Goal: Task Accomplishment & Management: Manage account settings

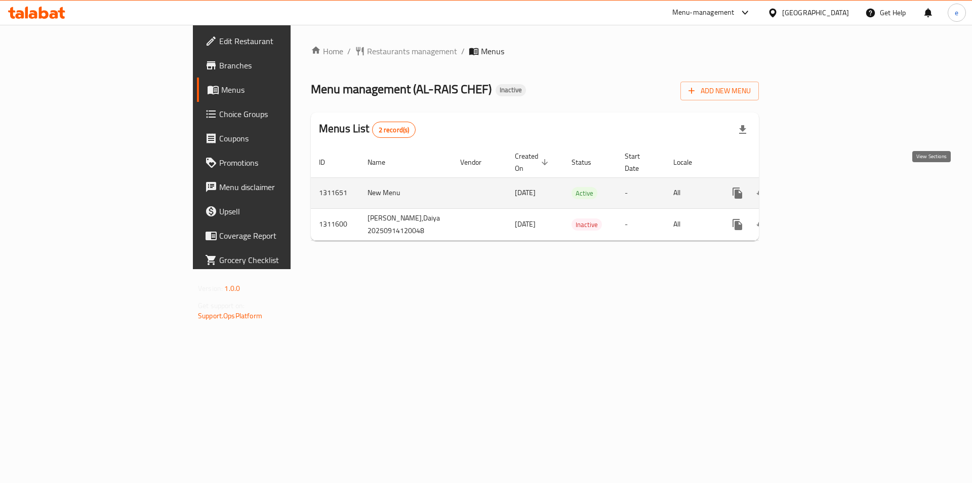
click at [823, 181] on link "enhanced table" at bounding box center [811, 193] width 24 height 24
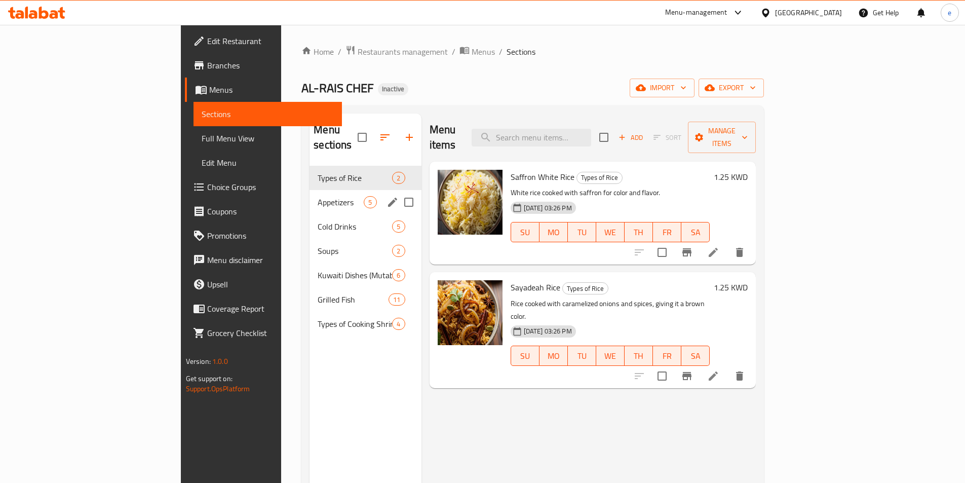
click at [318, 196] on span "Appetizers" at bounding box center [341, 202] width 46 height 12
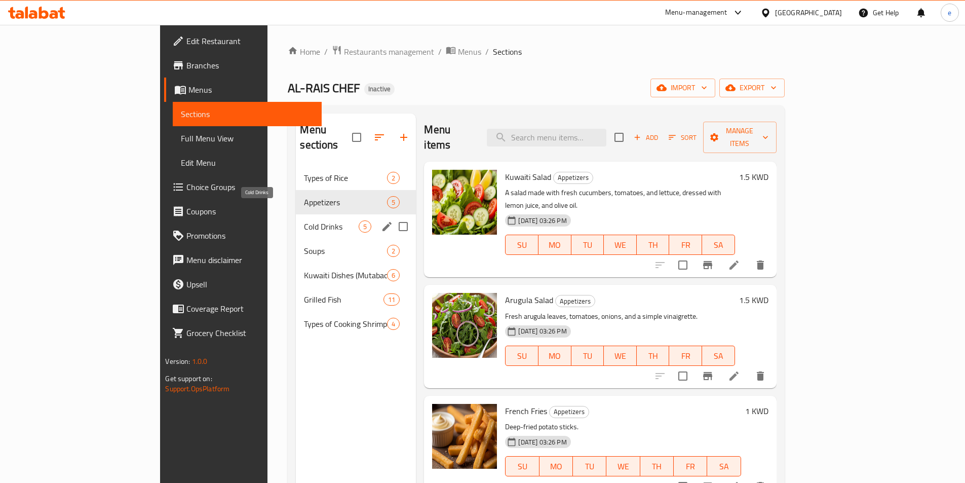
click at [304, 220] on span "Cold Drinks" at bounding box center [331, 226] width 55 height 12
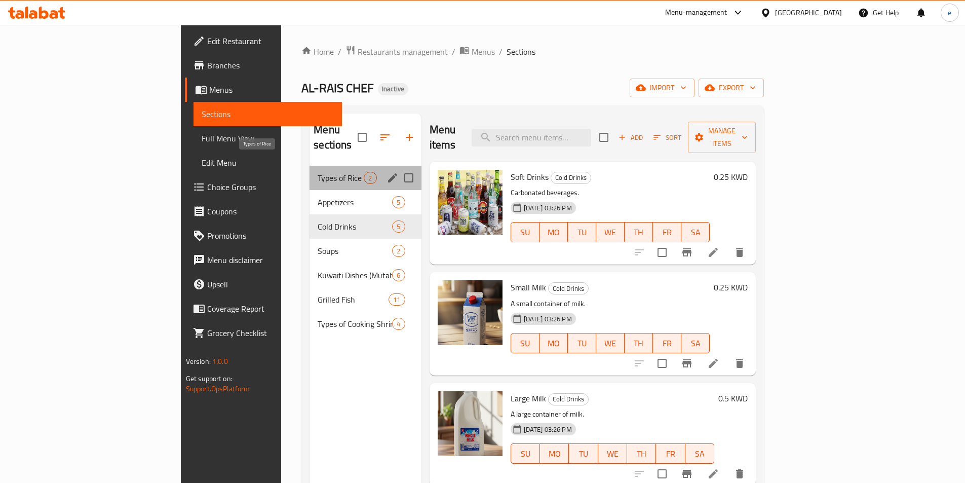
click at [318, 172] on span "Types of Rice" at bounding box center [341, 178] width 46 height 12
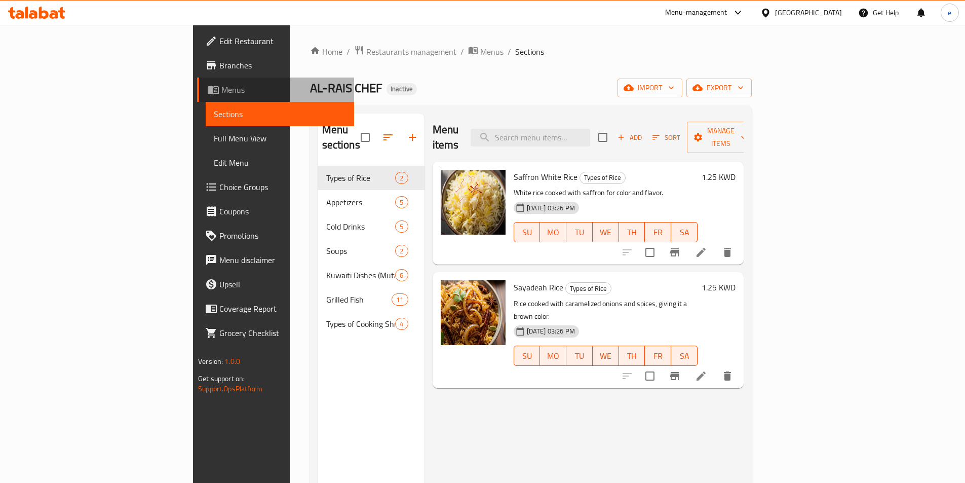
click at [221, 85] on span "Menus" at bounding box center [283, 90] width 125 height 12
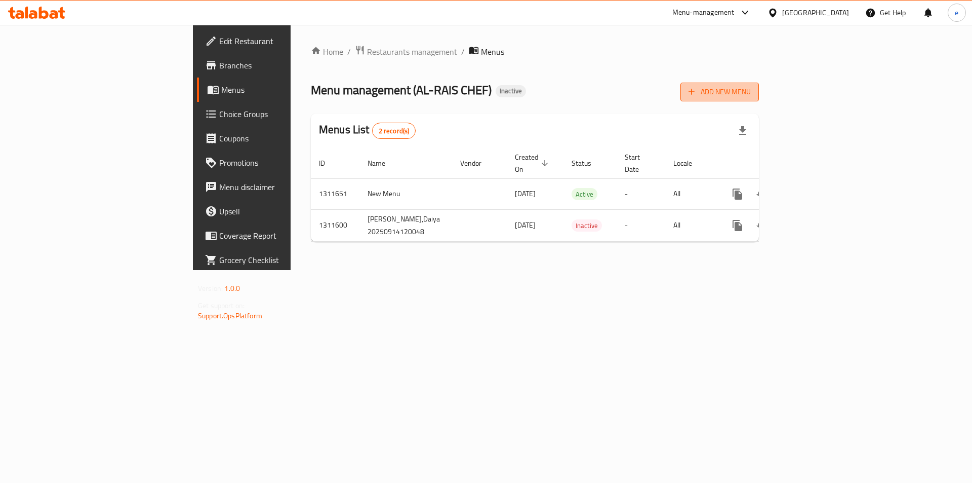
click at [751, 97] on span "Add New Menu" at bounding box center [720, 92] width 62 height 13
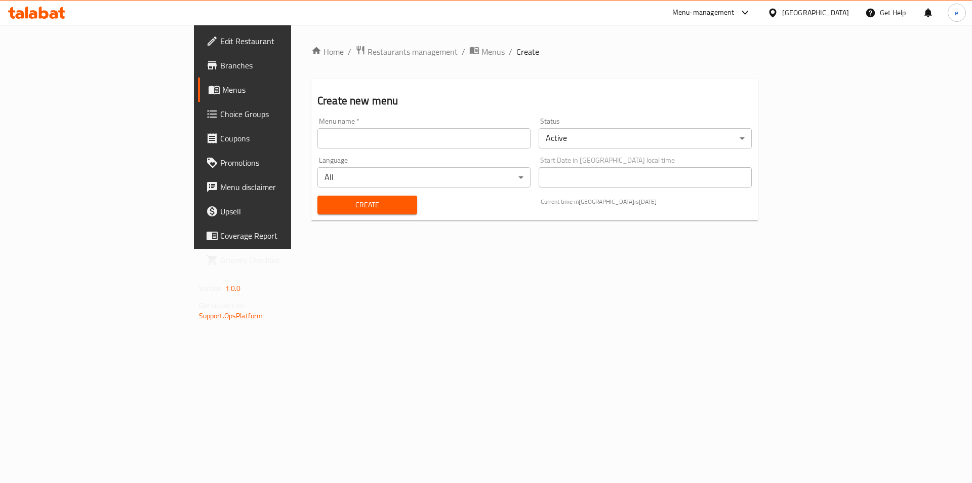
click at [318, 133] on input "text" at bounding box center [424, 138] width 213 height 20
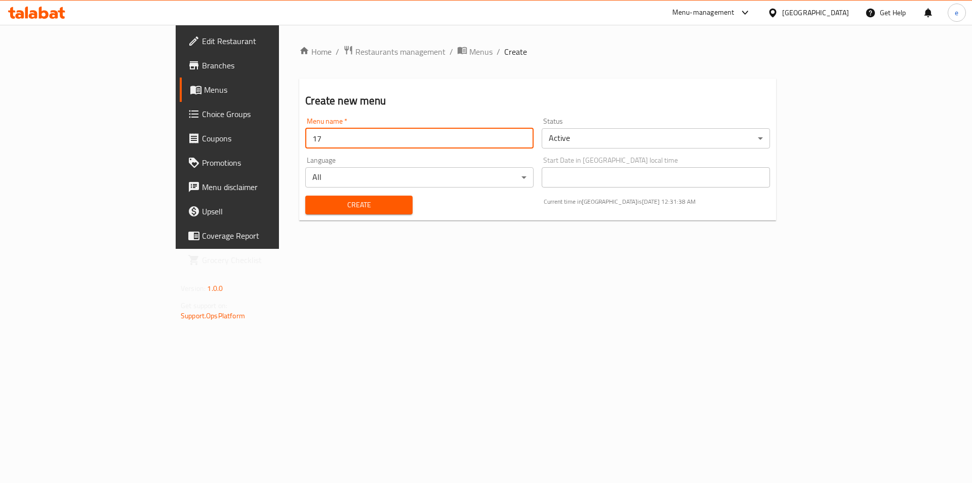
type input "1"
type input "[DATE]"
click at [305, 195] on button "Create" at bounding box center [358, 204] width 107 height 19
click at [204, 93] on span "Menus" at bounding box center [267, 90] width 126 height 12
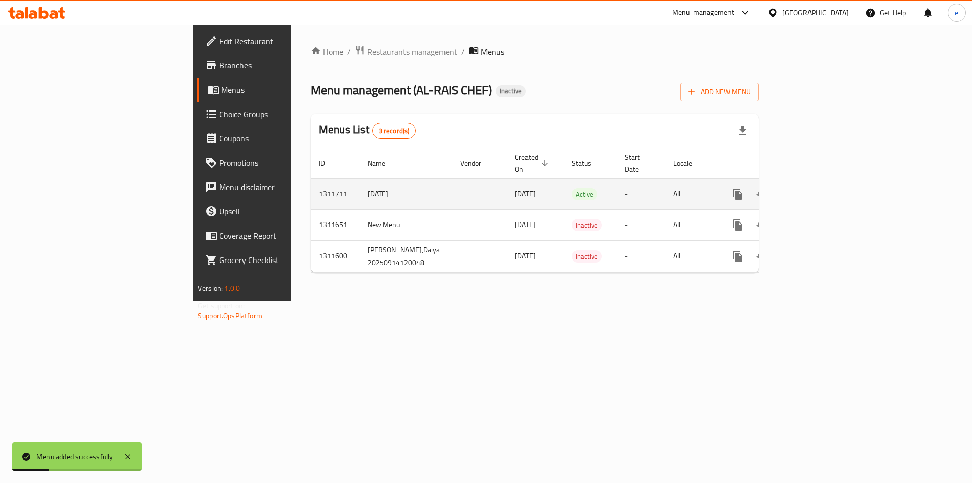
click at [817, 188] on icon "enhanced table" at bounding box center [811, 194] width 12 height 12
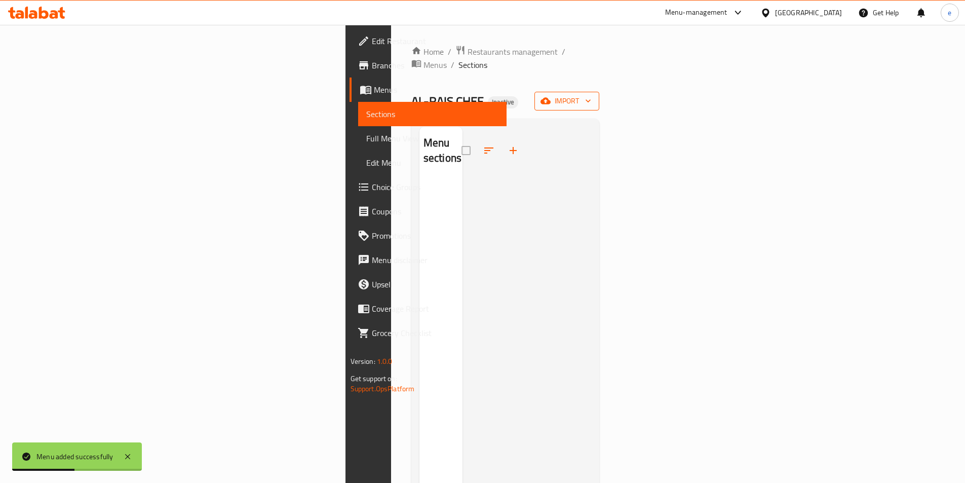
click at [599, 92] on button "import" at bounding box center [566, 101] width 65 height 19
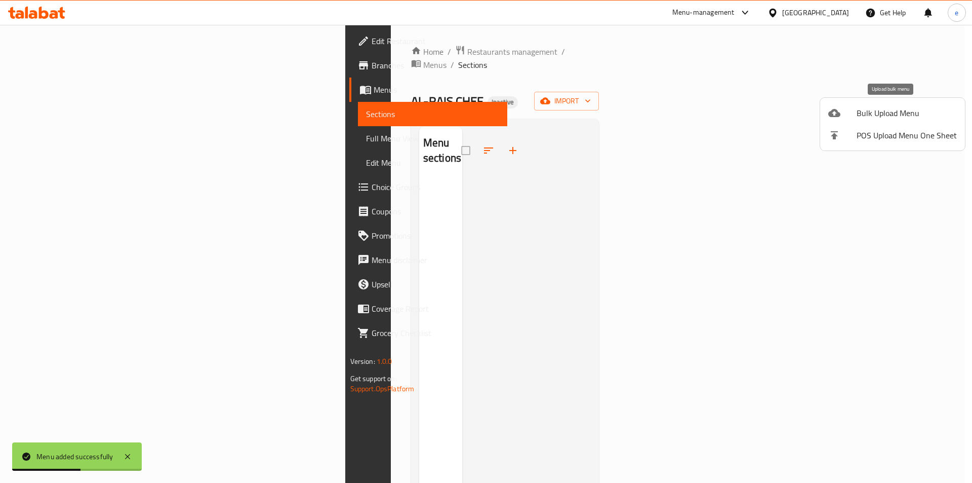
click at [882, 112] on span "Bulk Upload Menu" at bounding box center [907, 113] width 100 height 12
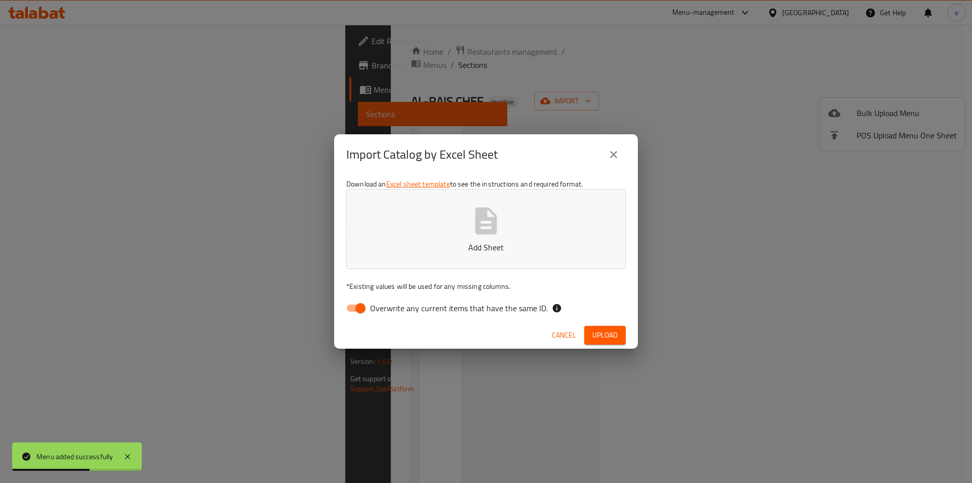
click at [502, 205] on icon "button" at bounding box center [486, 221] width 32 height 32
click at [357, 305] on input "Overwrite any current items that have the same ID." at bounding box center [361, 307] width 58 height 19
checkbox input "false"
click at [613, 336] on span "Upload" at bounding box center [604, 335] width 25 height 13
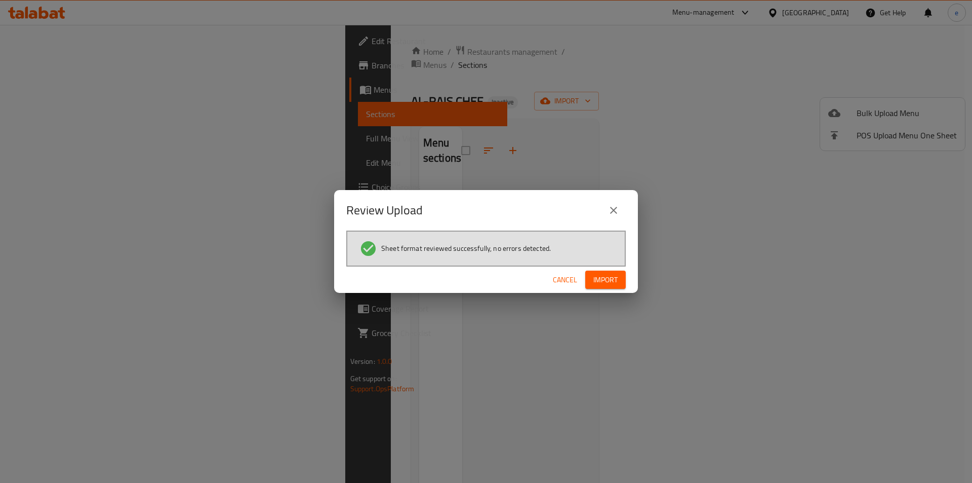
click at [615, 279] on span "Import" at bounding box center [606, 279] width 24 height 13
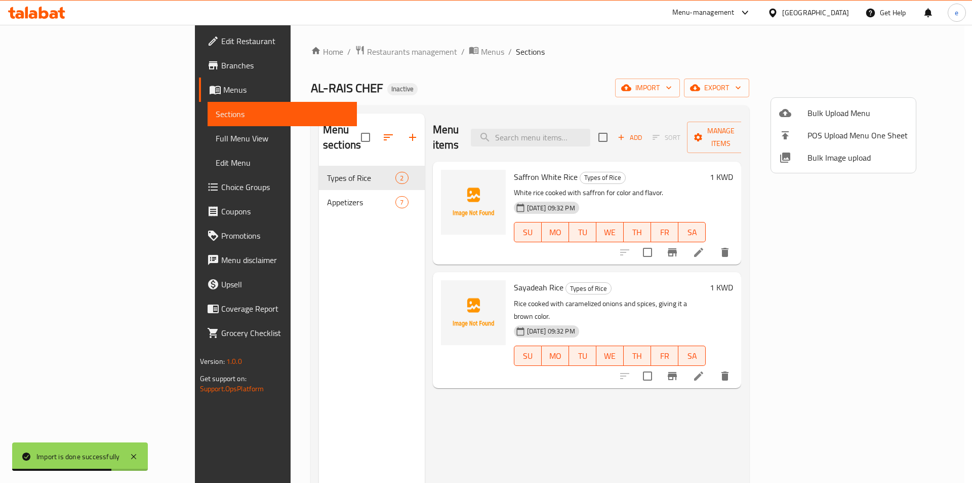
click at [56, 137] on div at bounding box center [486, 241] width 972 height 483
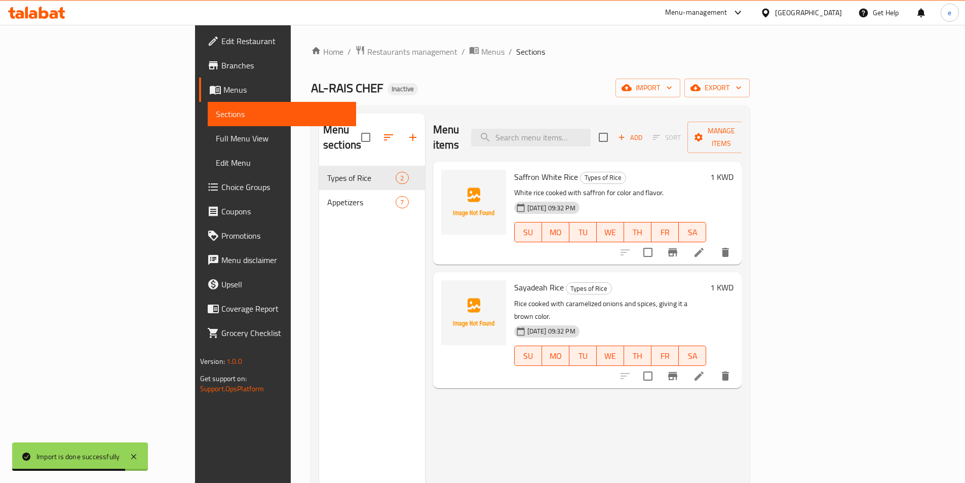
click at [216, 139] on span "Full Menu View" at bounding box center [282, 138] width 132 height 12
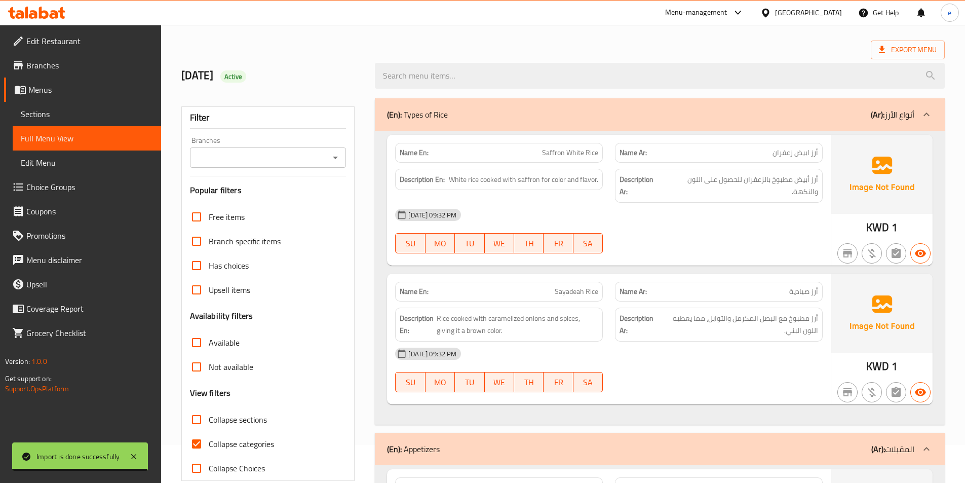
scroll to position [152, 0]
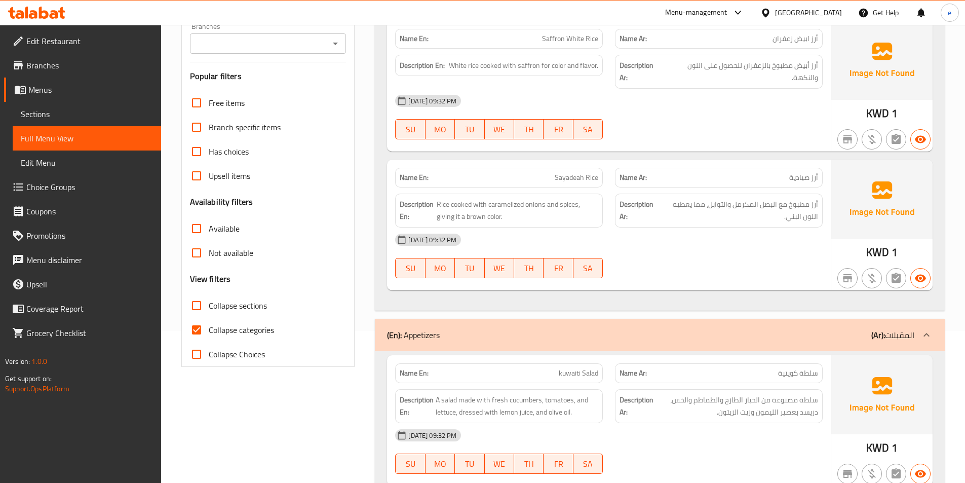
click at [212, 324] on span "Collapse categories" at bounding box center [241, 330] width 65 height 12
click at [209, 324] on input "Collapse categories" at bounding box center [196, 330] width 24 height 24
checkbox input "false"
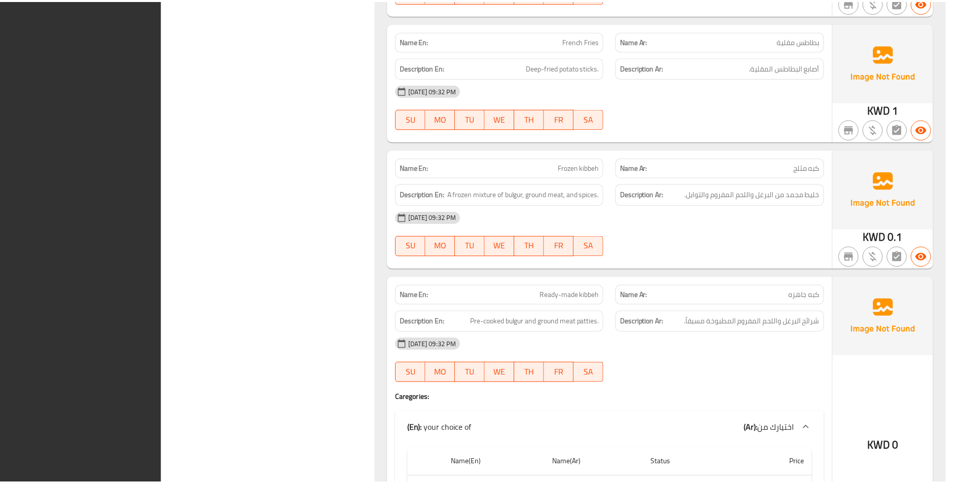
scroll to position [1134, 0]
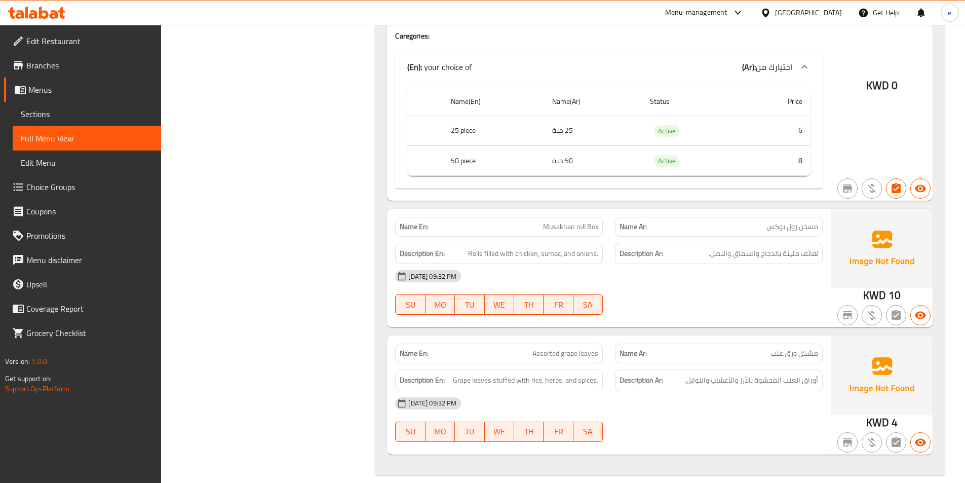
drag, startPoint x: 244, startPoint y: 205, endPoint x: 435, endPoint y: 179, distance: 193.2
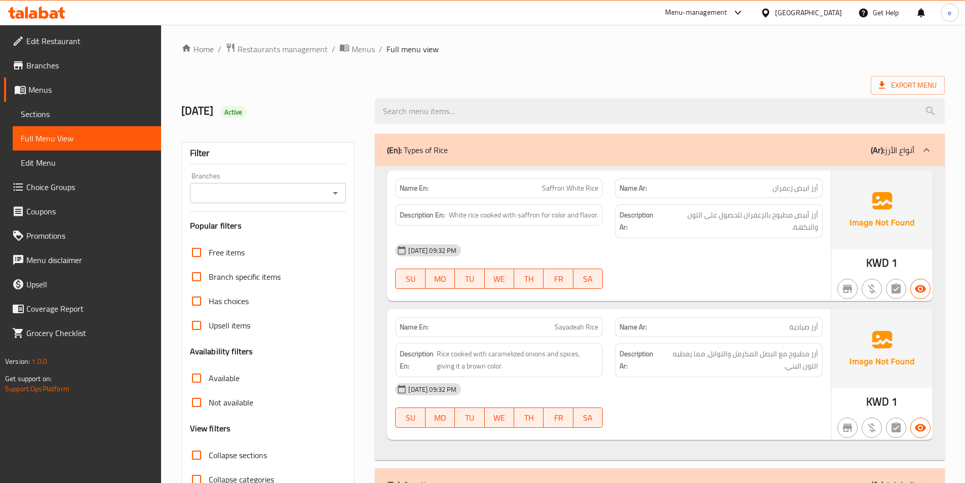
scroll to position [0, 0]
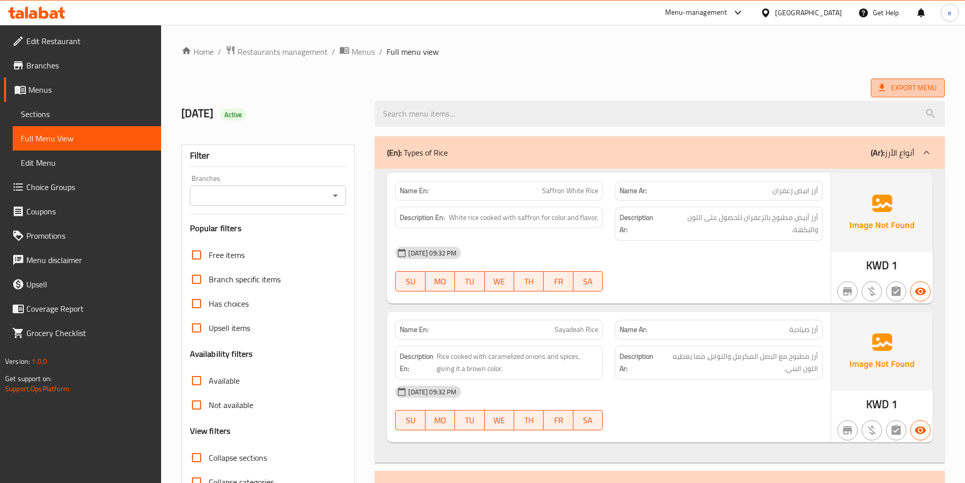
click at [927, 88] on span "Export Menu" at bounding box center [908, 88] width 58 height 13
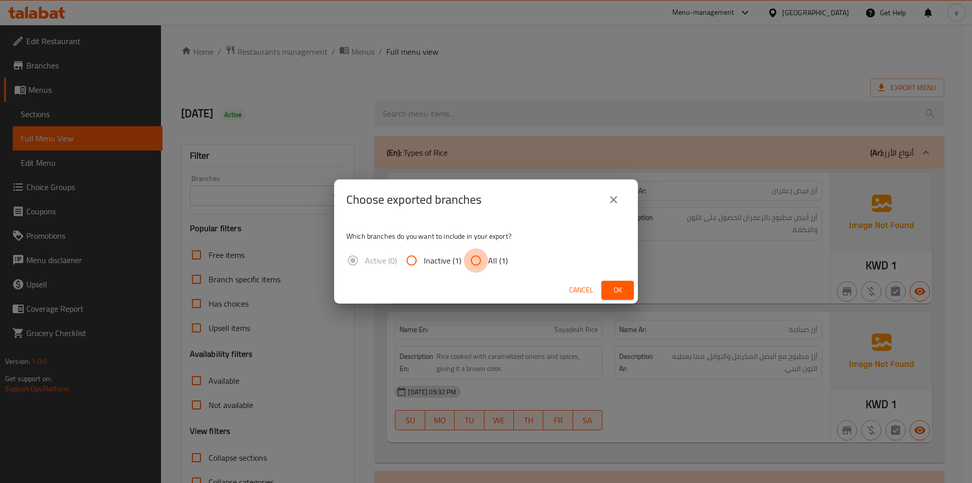
click at [473, 264] on input "All (1)" at bounding box center [476, 260] width 24 height 24
radio input "true"
click at [587, 285] on span "Cancel" at bounding box center [581, 290] width 24 height 13
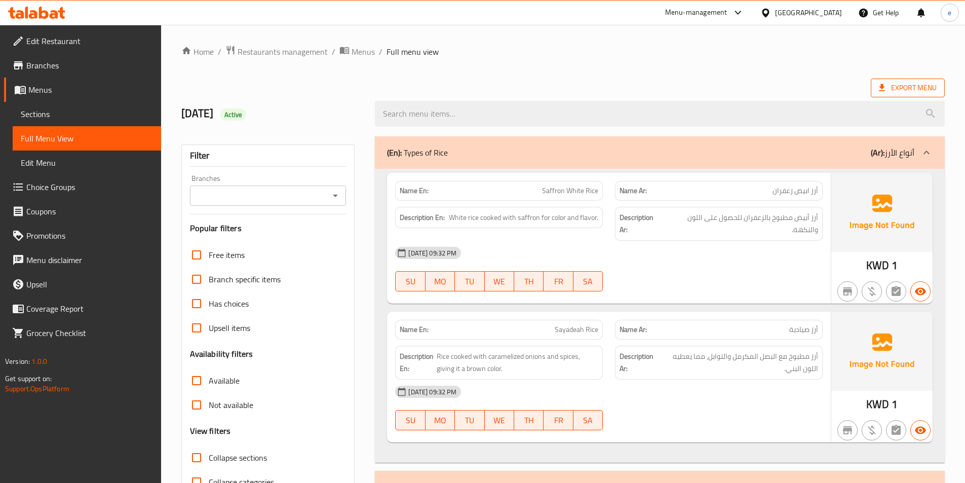
click at [894, 86] on span "Export Menu" at bounding box center [908, 88] width 58 height 13
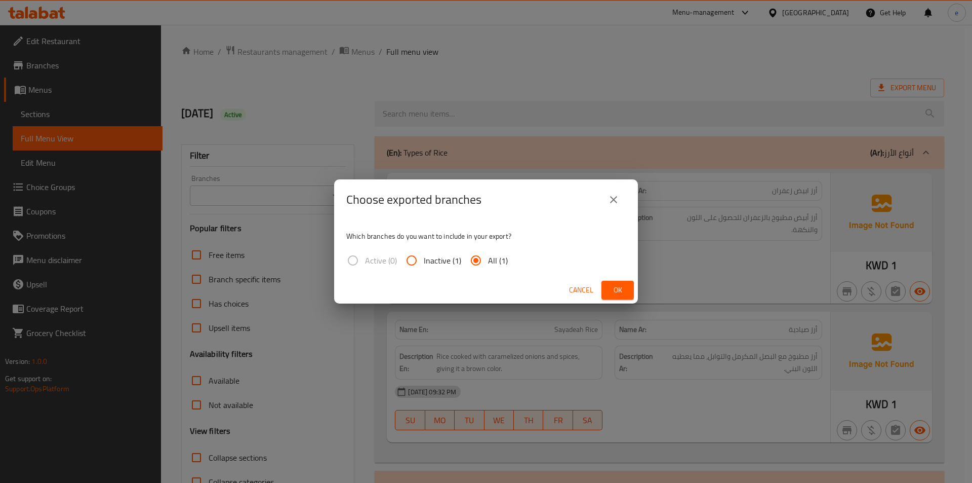
click at [613, 280] on div "Cancel Ok" at bounding box center [486, 289] width 304 height 27
click at [612, 287] on span "Ok" at bounding box center [618, 290] width 16 height 13
